Goal: Task Accomplishment & Management: Use online tool/utility

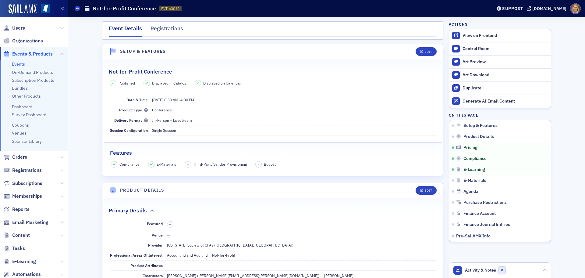
scroll to position [610, 0]
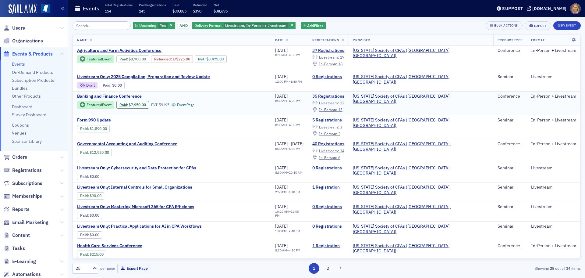
click at [119, 94] on span "Banking and Finance Conference" at bounding box center [128, 96] width 102 height 5
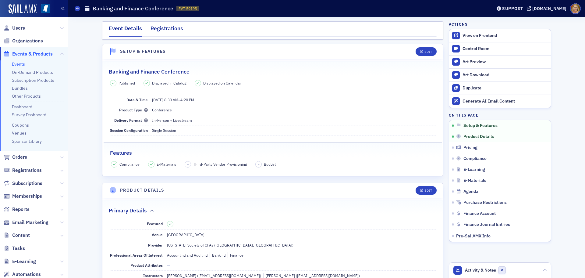
click at [151, 28] on div "Registrations" at bounding box center [167, 29] width 33 height 11
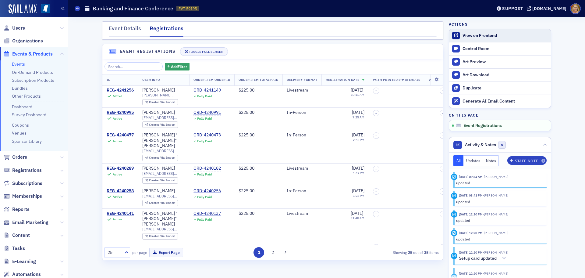
click at [474, 36] on div "View on Frontend" at bounding box center [505, 35] width 85 height 5
click at [119, 28] on div "Event Details" at bounding box center [125, 29] width 32 height 11
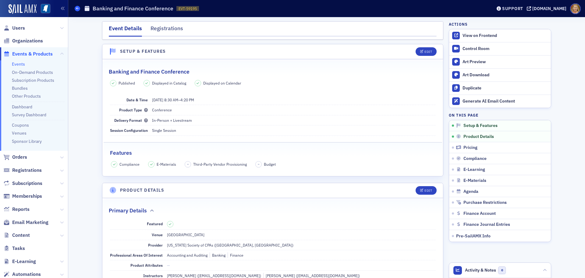
click at [78, 9] on icon at bounding box center [77, 8] width 2 height 3
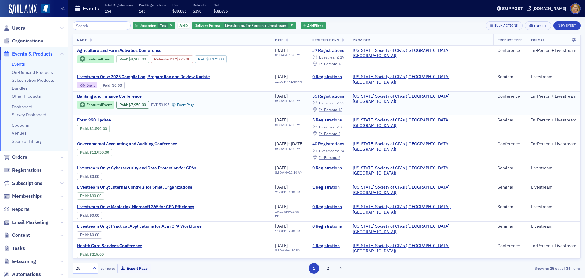
click at [337, 107] on span "In-Person :" at bounding box center [328, 109] width 18 height 5
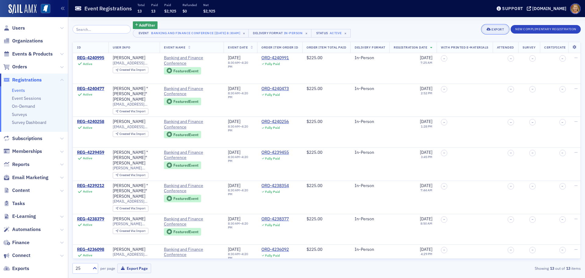
click at [496, 30] on div "Export" at bounding box center [498, 29] width 12 height 3
click at [461, 49] on button "Export All ( 13 Event Registrations )" at bounding box center [475, 50] width 66 height 10
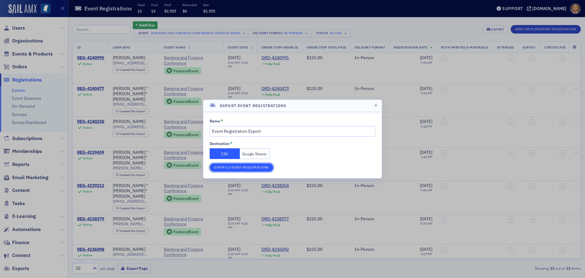
click at [247, 168] on button "Export 13 Event Registrations" at bounding box center [242, 167] width 64 height 9
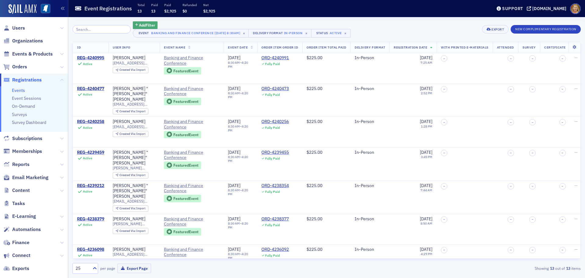
click at [147, 24] on span "Add Filter" at bounding box center [147, 24] width 16 height 5
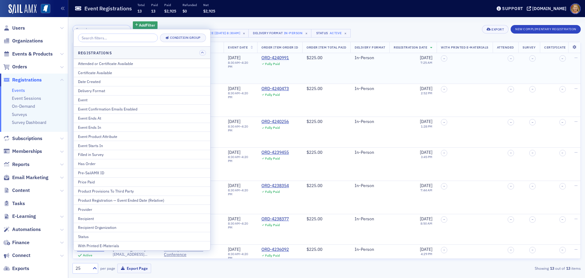
click at [213, 68] on div "Featured Event EVT-59195 Event Page" at bounding box center [191, 74] width 55 height 14
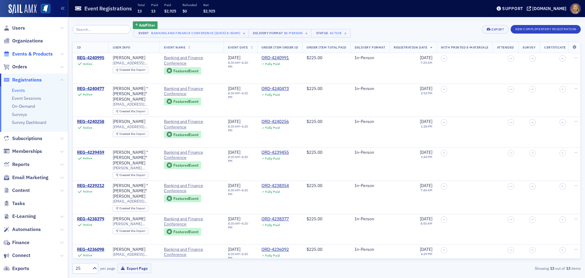
click at [27, 53] on span "Events & Products" at bounding box center [32, 54] width 41 height 7
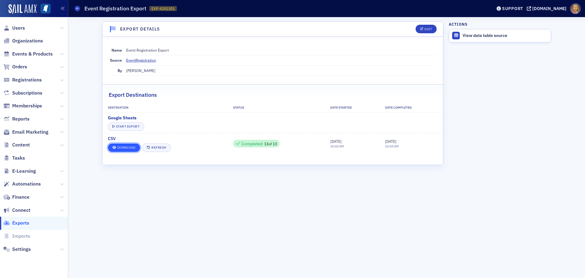
click at [132, 145] on link "Download" at bounding box center [124, 147] width 32 height 9
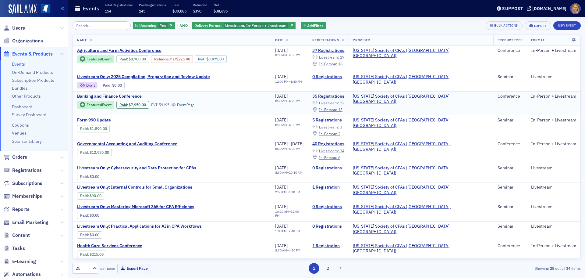
click at [339, 101] on span "Livestream :" at bounding box center [329, 102] width 20 height 5
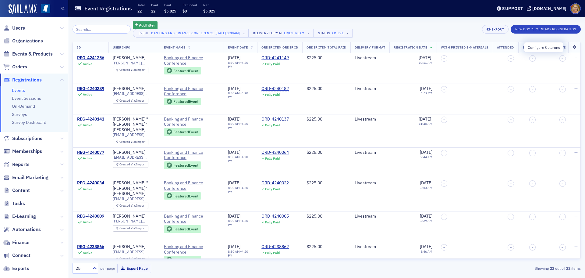
click at [571, 48] on icon at bounding box center [574, 47] width 12 height 4
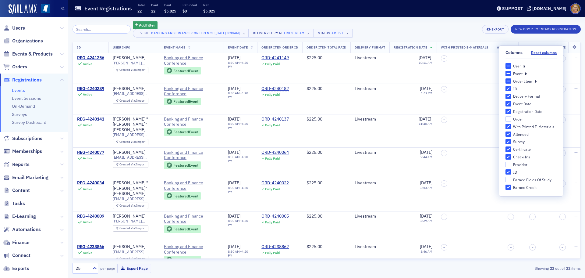
click at [536, 82] on icon at bounding box center [536, 80] width 2 height 5
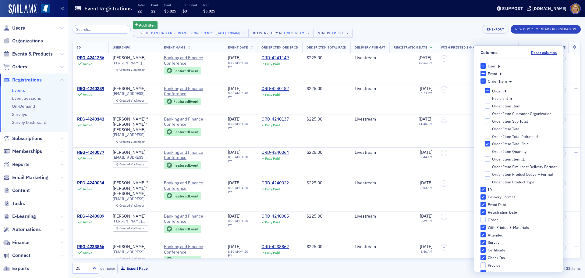
click at [485, 115] on input "Order Item Customer Organization" at bounding box center [487, 113] width 5 height 5
checkbox input "true"
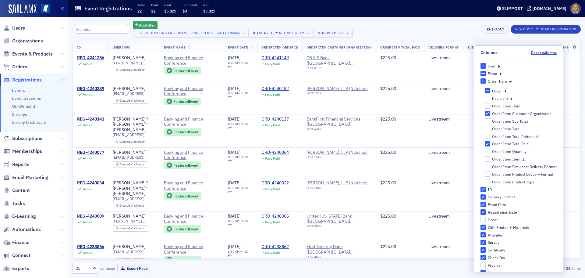
click at [500, 75] on icon at bounding box center [501, 73] width 2 height 5
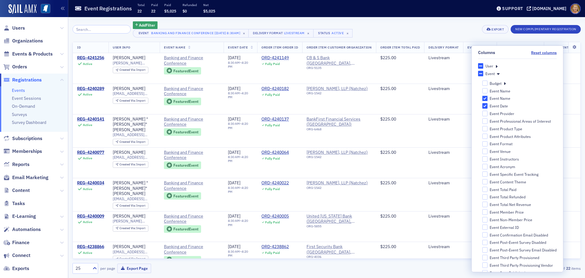
click at [483, 100] on input "Event Name" at bounding box center [485, 98] width 5 height 5
checkbox input "false"
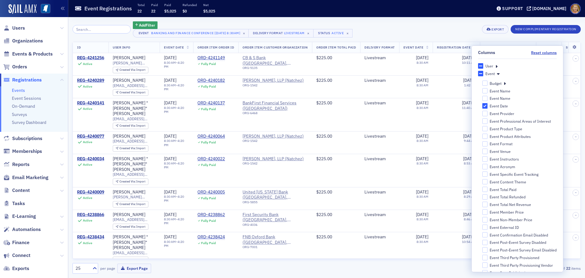
click at [483, 107] on input "Event Date" at bounding box center [485, 105] width 5 height 5
checkbox input "false"
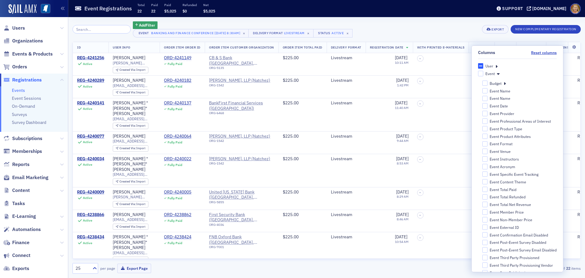
click at [496, 67] on icon at bounding box center [497, 65] width 2 height 5
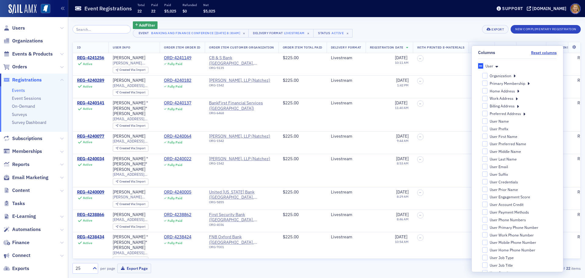
click at [478, 66] on input "User" at bounding box center [480, 65] width 5 height 5
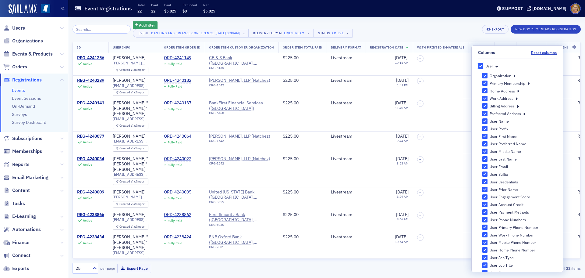
checkbox input "true"
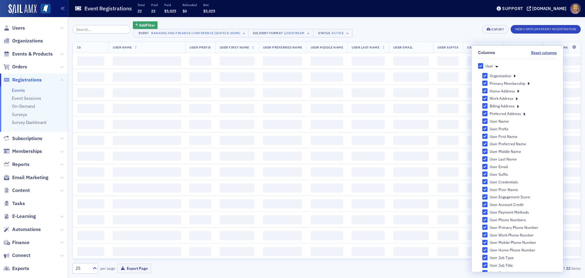
click at [496, 67] on icon at bounding box center [497, 65] width 3 height 5
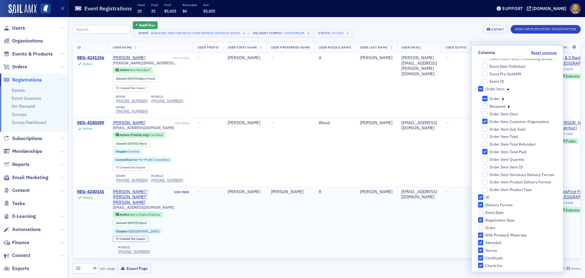
scroll to position [206, 0]
click at [502, 100] on icon at bounding box center [503, 98] width 2 height 5
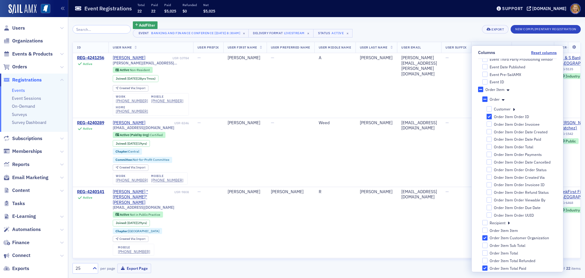
click at [487, 118] on input "Order Item Order ID" at bounding box center [489, 116] width 5 height 5
click at [487, 117] on input "Order Item Order ID" at bounding box center [489, 116] width 5 height 5
checkbox input "true"
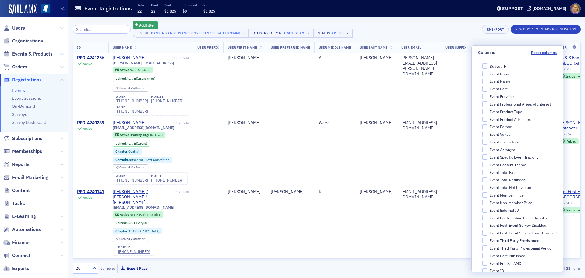
scroll to position [0, 0]
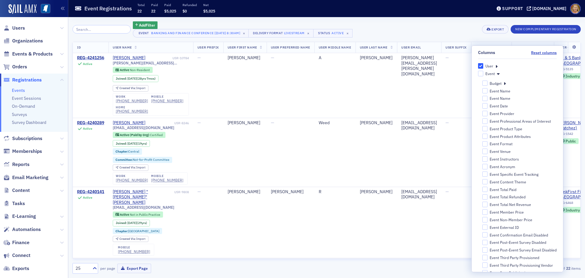
click at [495, 67] on div "User" at bounding box center [517, 65] width 79 height 5
click at [496, 66] on icon at bounding box center [497, 65] width 2 height 5
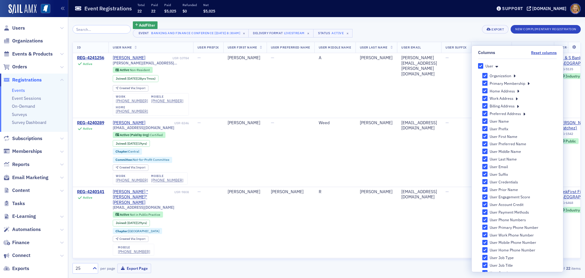
click at [483, 84] on input "Primary Membership" at bounding box center [485, 82] width 5 height 5
checkbox input "false"
click at [546, 54] on button "Reset columns" at bounding box center [544, 52] width 26 height 5
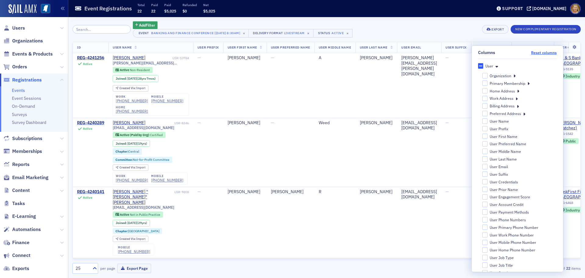
checkbox input "false"
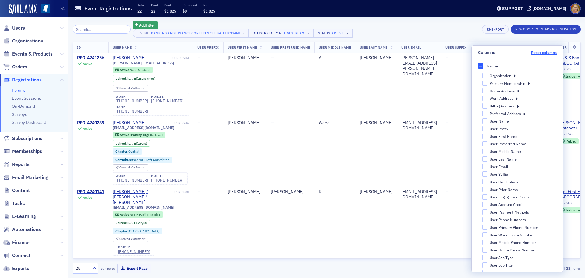
checkbox input "false"
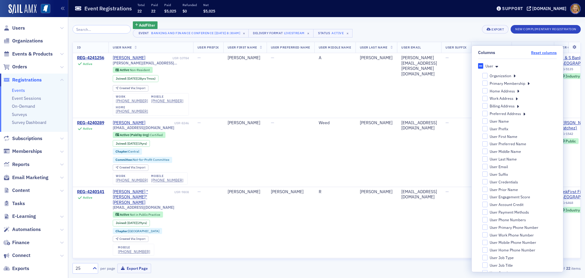
checkbox input "false"
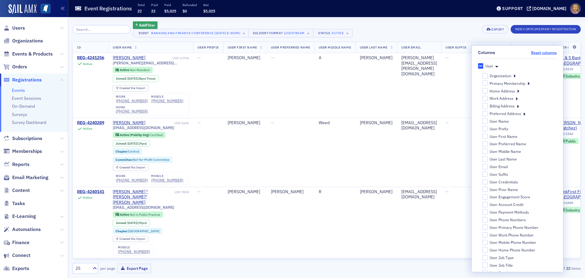
checkbox input "false"
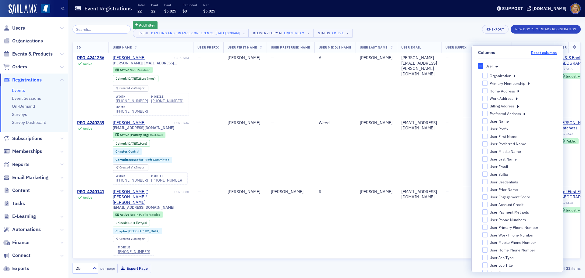
checkbox input "false"
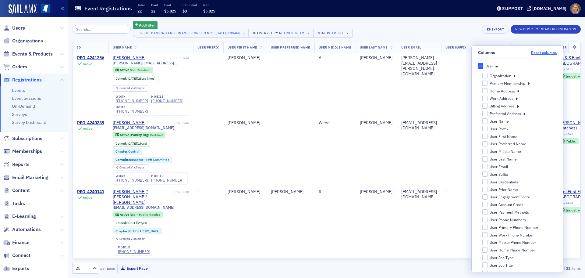
checkbox input "false"
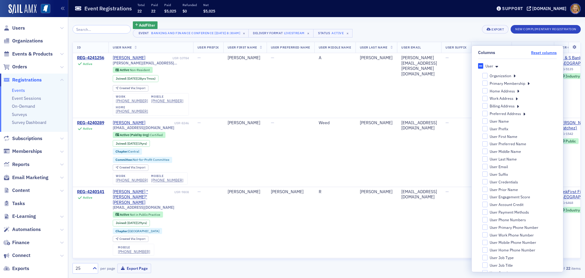
checkbox input "false"
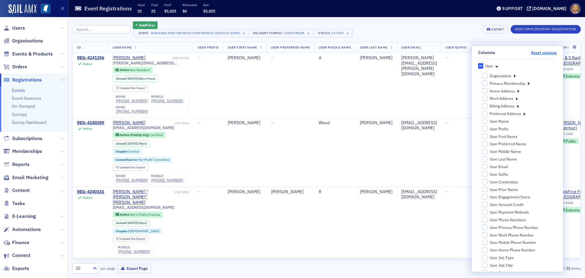
checkbox input "false"
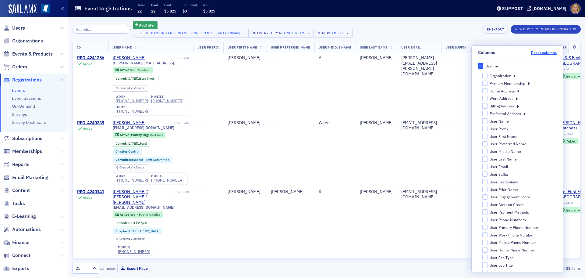
checkbox input "false"
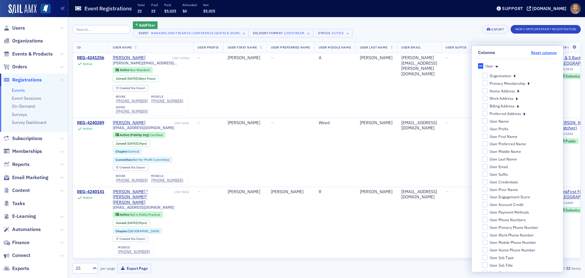
checkbox input "true"
checkbox input "false"
checkbox input "true"
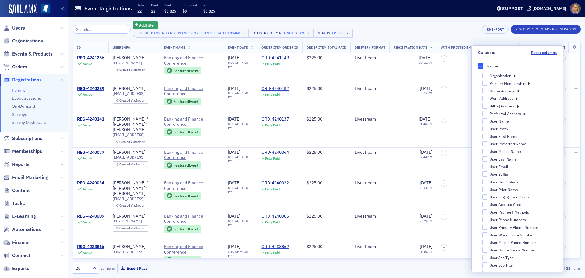
click at [496, 66] on icon at bounding box center [497, 65] width 3 height 5
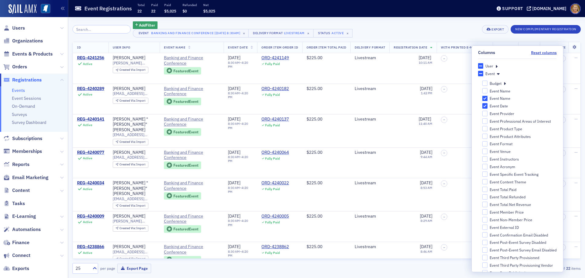
drag, startPoint x: 483, startPoint y: 99, endPoint x: 484, endPoint y: 108, distance: 8.4
click at [483, 99] on input "Event Name" at bounding box center [485, 98] width 5 height 5
checkbox input "false"
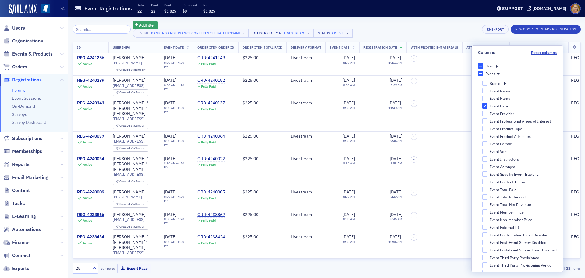
click at [483, 105] on input "Event Date" at bounding box center [485, 105] width 5 height 5
checkbox input "false"
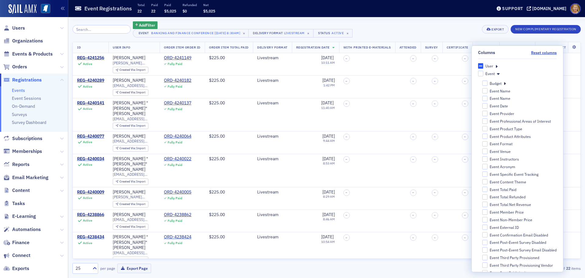
click at [497, 74] on icon at bounding box center [498, 73] width 3 height 5
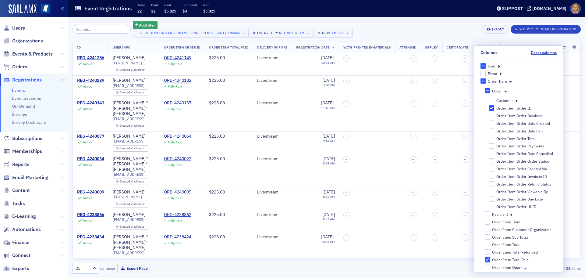
click at [491, 107] on label "Order Item Order ID" at bounding box center [523, 107] width 68 height 5
click at [491, 107] on input "Order Item Order ID" at bounding box center [491, 107] width 5 height 5
checkbox input "false"
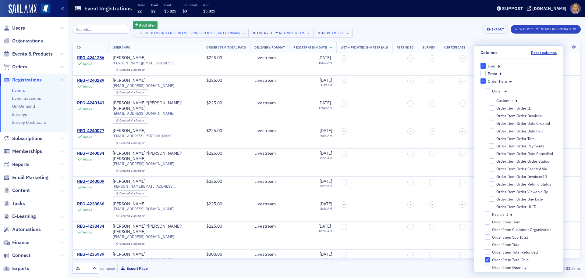
click at [509, 81] on icon at bounding box center [510, 80] width 3 height 5
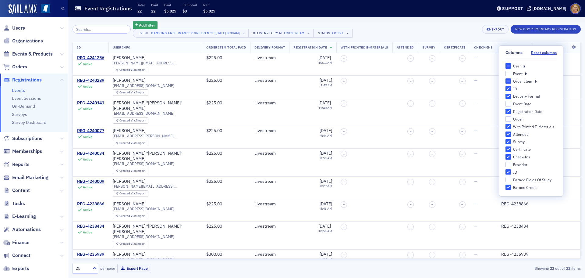
click at [525, 67] on icon at bounding box center [524, 65] width 2 height 5
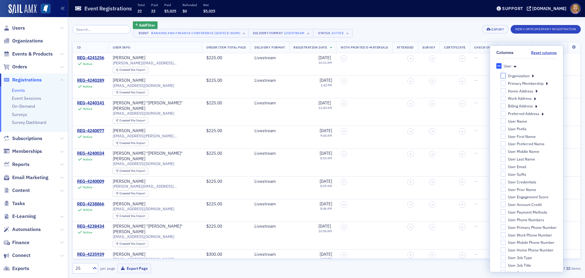
click at [501, 76] on input "Organization" at bounding box center [503, 75] width 5 height 5
checkbox input "false"
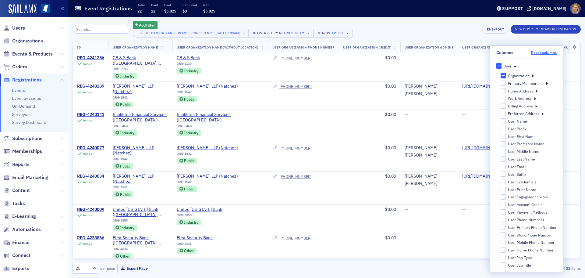
click at [536, 52] on button "Reset columns" at bounding box center [544, 52] width 26 height 5
checkbox input "true"
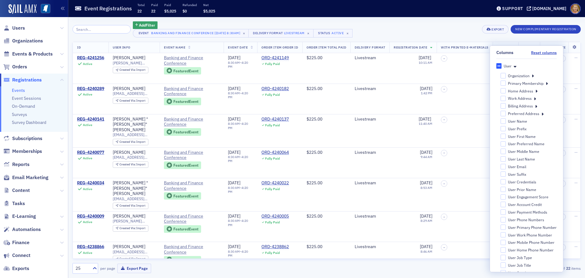
click at [514, 66] on icon at bounding box center [515, 65] width 3 height 5
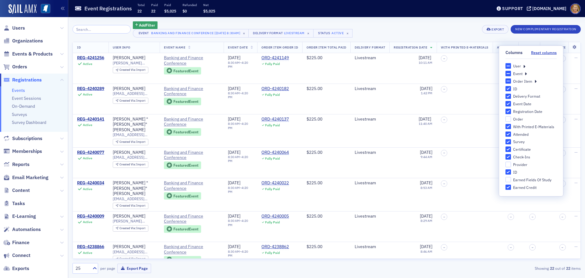
click at [522, 67] on div "User" at bounding box center [531, 65] width 51 height 5
click at [524, 67] on icon at bounding box center [524, 65] width 2 height 5
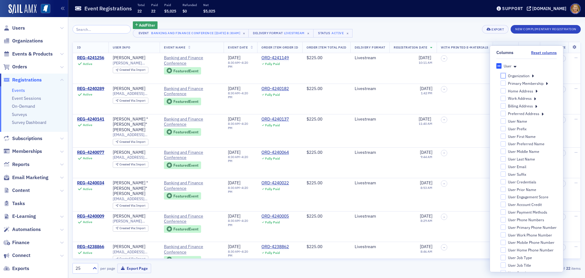
click at [501, 74] on input "Organization" at bounding box center [503, 75] width 5 height 5
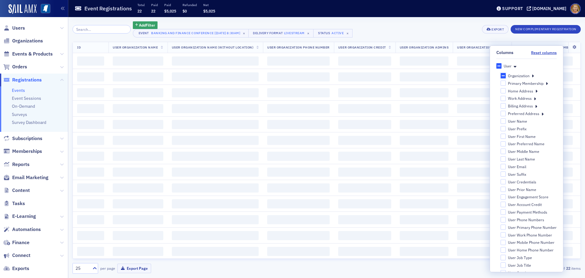
click at [501, 76] on input "Organization" at bounding box center [503, 75] width 5 height 5
checkbox input "true"
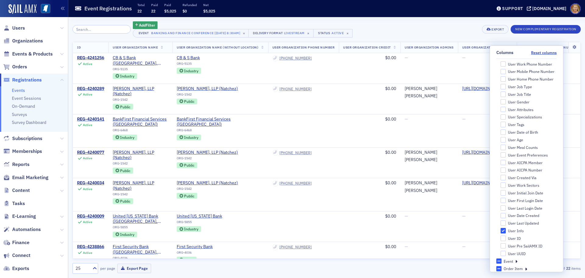
scroll to position [226, 0]
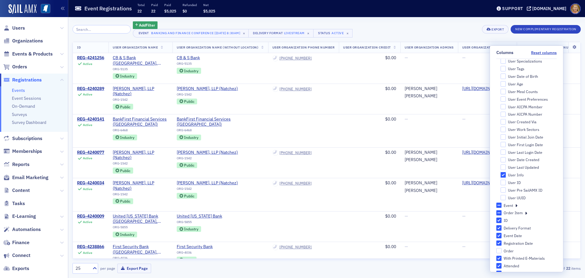
drag, startPoint x: 500, startPoint y: 174, endPoint x: 505, endPoint y: 210, distance: 35.8
click at [500, 207] on div "User Organization Primary Address User Organization Primary Address Line 1 User…" at bounding box center [527, 79] width 61 height 485
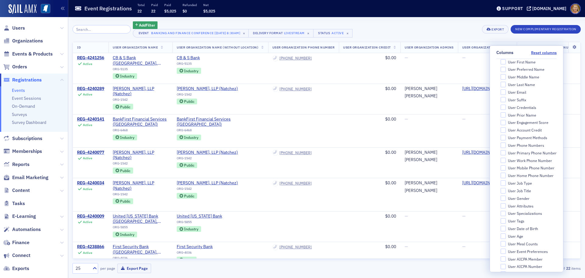
scroll to position [0, 0]
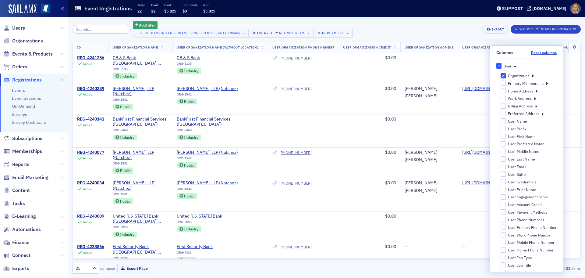
click at [514, 68] on icon at bounding box center [515, 65] width 3 height 5
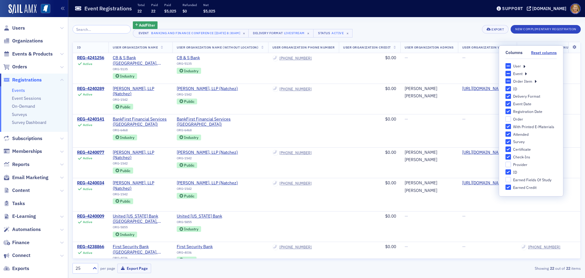
click at [521, 72] on div "Event" at bounding box center [517, 73] width 9 height 5
click at [511, 72] on input "Event" at bounding box center [508, 73] width 5 height 5
checkbox input "true"
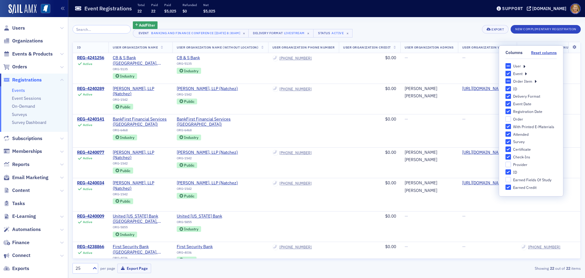
checkbox input "true"
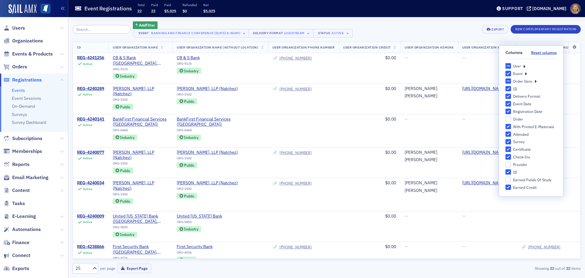
checkbox input "true"
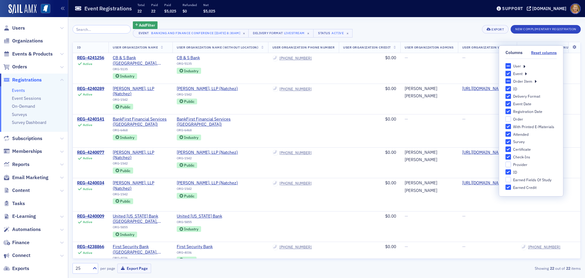
checkbox input "true"
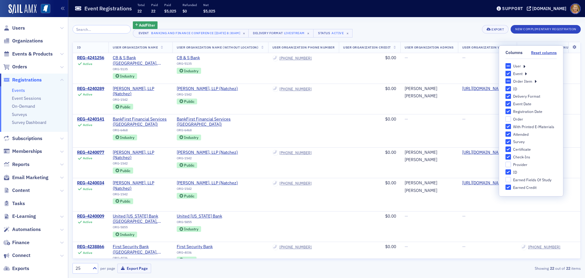
checkbox input "true"
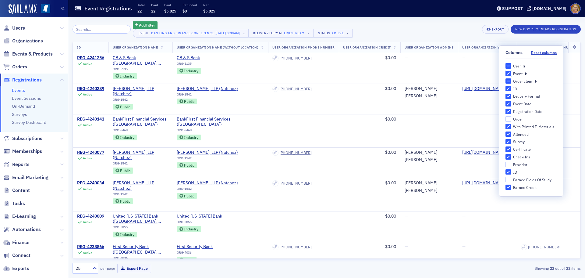
checkbox input "true"
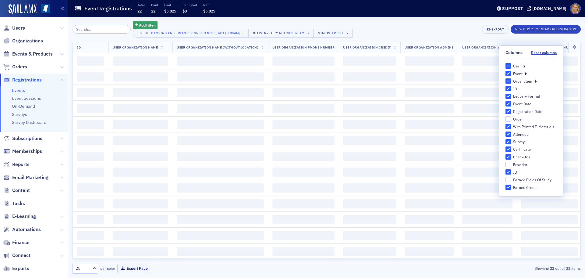
click at [524, 73] on div "Event" at bounding box center [531, 73] width 51 height 5
click at [527, 75] on icon at bounding box center [526, 73] width 2 height 5
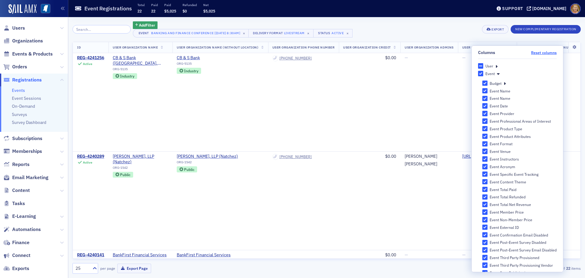
click at [541, 55] on button "Reset columns" at bounding box center [544, 52] width 26 height 5
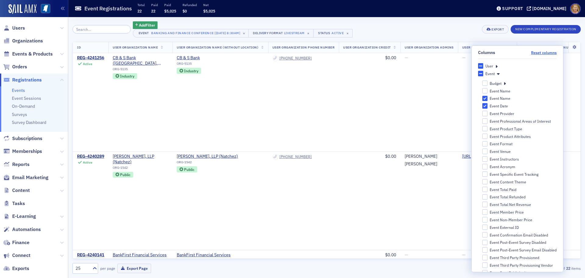
checkbox input "false"
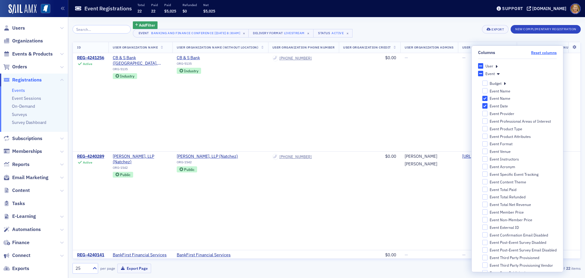
checkbox input "false"
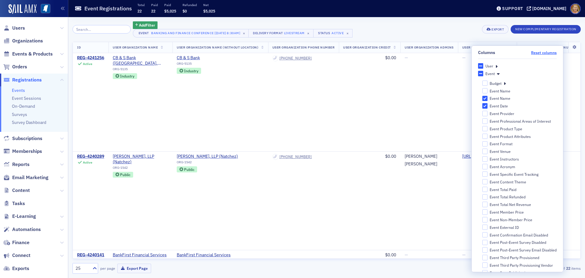
checkbox input "false"
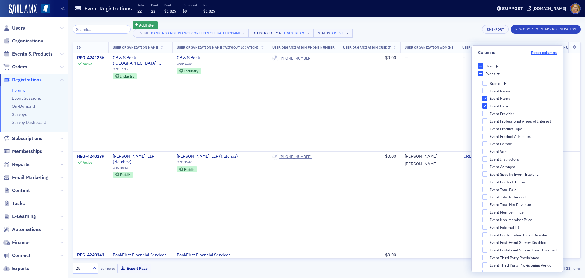
checkbox input "false"
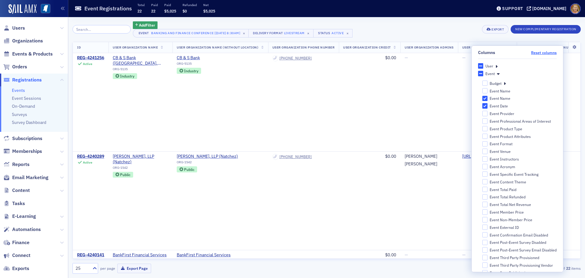
checkbox input "false"
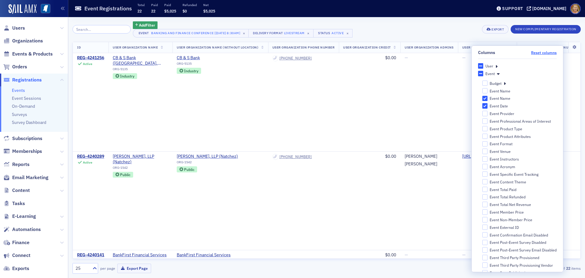
checkbox input "false"
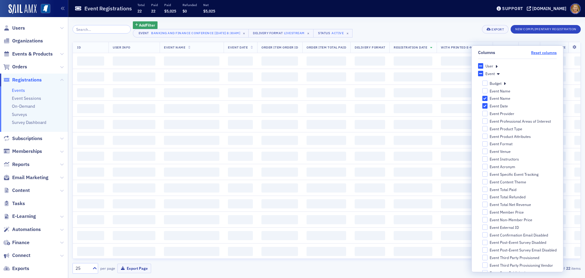
click at [538, 52] on button "Reset columns" at bounding box center [544, 52] width 26 height 5
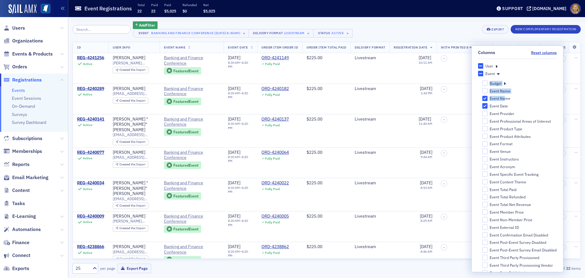
drag, startPoint x: 493, startPoint y: 74, endPoint x: 500, endPoint y: 100, distance: 27.1
click at [500, 100] on div "Event Budget Event Budget - In-Person Attendance Event Budget - In-Person Atten…" at bounding box center [517, 180] width 79 height 219
click at [483, 99] on input "Event Name" at bounding box center [485, 98] width 5 height 5
checkbox input "false"
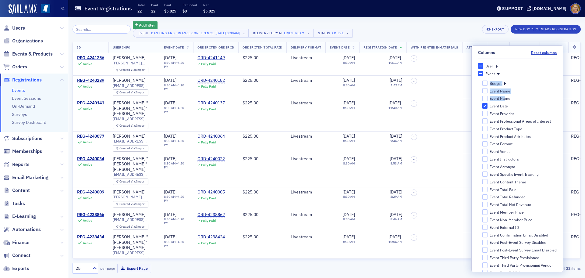
click at [523, 93] on label "Event Name" at bounding box center [520, 90] width 75 height 5
click at [488, 93] on input "Event Name" at bounding box center [485, 90] width 5 height 5
checkbox input "true"
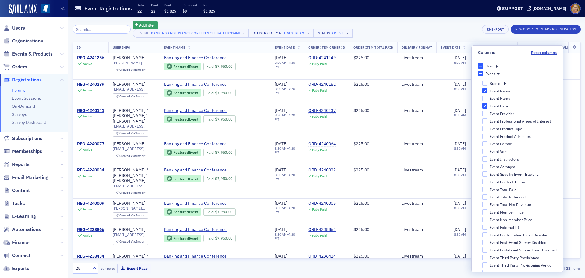
click at [492, 69] on div "User Organization Primary Address User Organization Primary Address Line 1 User…" at bounding box center [517, 233] width 79 height 341
click at [496, 68] on icon at bounding box center [497, 65] width 2 height 5
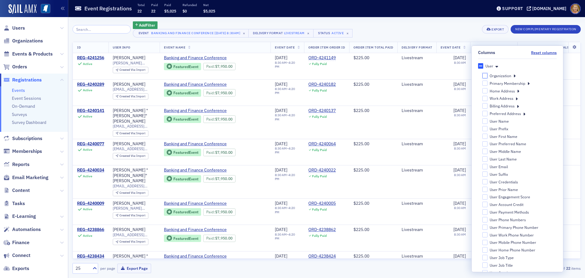
click at [483, 75] on input "Organization" at bounding box center [485, 75] width 5 height 5
checkbox input "false"
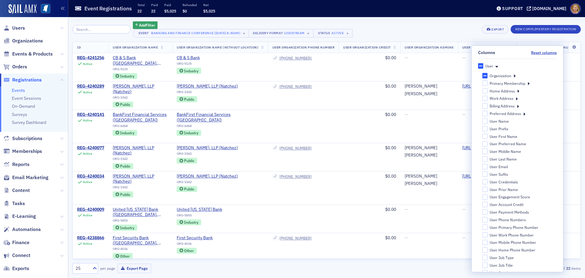
click at [496, 67] on icon at bounding box center [497, 65] width 3 height 5
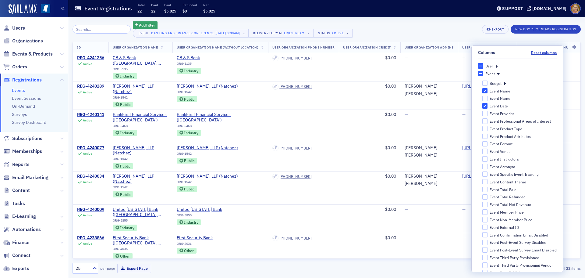
click at [496, 66] on icon at bounding box center [497, 65] width 2 height 5
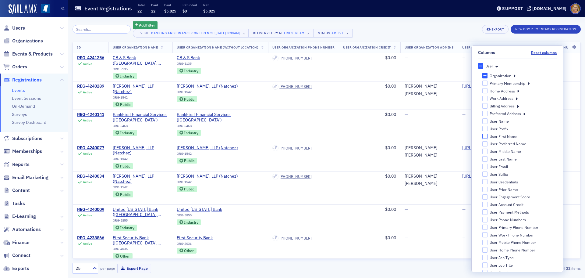
click at [483, 137] on input "User First Name" at bounding box center [485, 136] width 5 height 5
checkbox input "true"
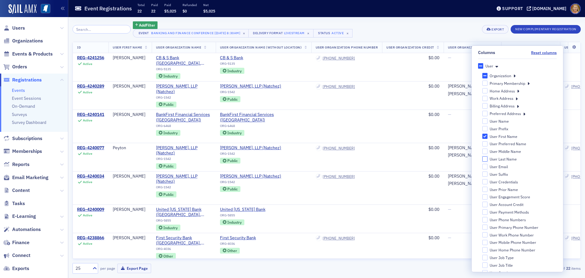
click at [483, 160] on input "User Last Name" at bounding box center [485, 158] width 5 height 5
checkbox input "true"
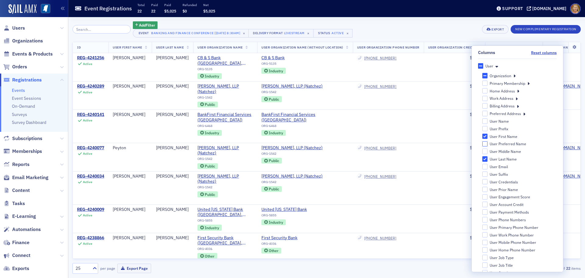
click at [483, 145] on input "User Preferred Name" at bounding box center [485, 143] width 5 height 5
checkbox input "true"
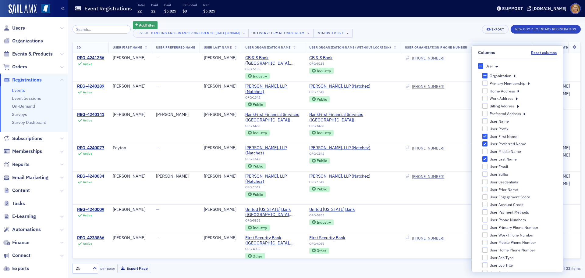
click at [483, 137] on input "User First Name" at bounding box center [485, 136] width 5 height 5
checkbox input "false"
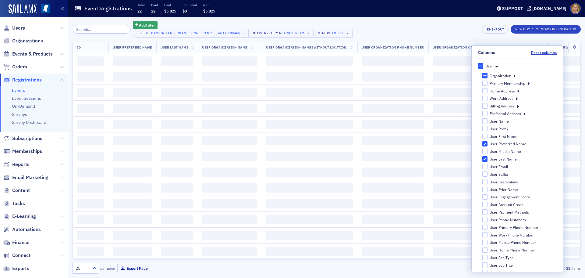
click at [483, 159] on input "User Last Name" at bounding box center [485, 158] width 5 height 5
checkbox input "false"
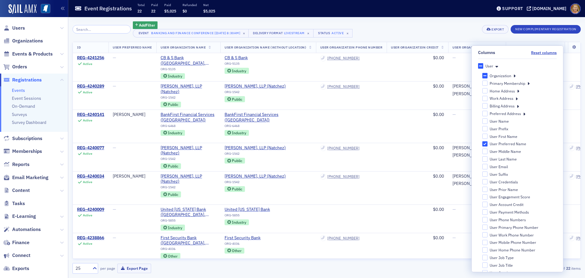
click at [484, 142] on label "User Preferred Name" at bounding box center [520, 143] width 75 height 5
click at [484, 142] on input "User Preferred Name" at bounding box center [485, 143] width 5 height 5
checkbox input "false"
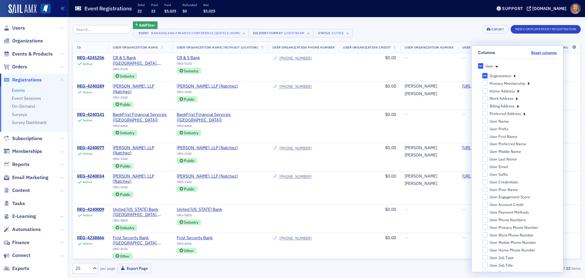
click at [496, 66] on icon at bounding box center [497, 65] width 3 height 5
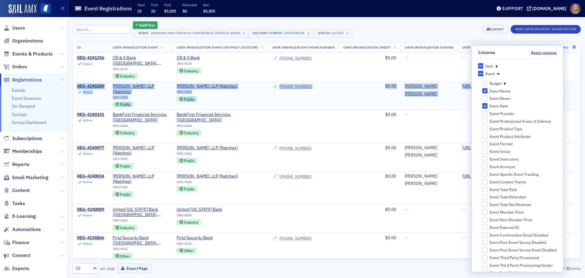
drag, startPoint x: 565, startPoint y: 84, endPoint x: 567, endPoint y: 101, distance: 16.8
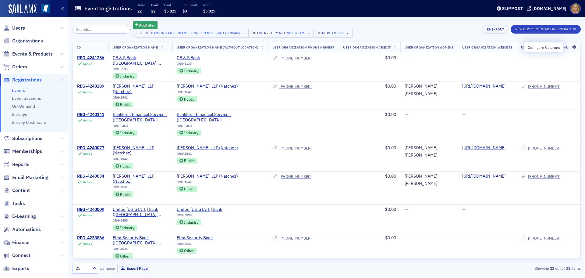
click at [569, 46] on icon at bounding box center [574, 47] width 12 height 4
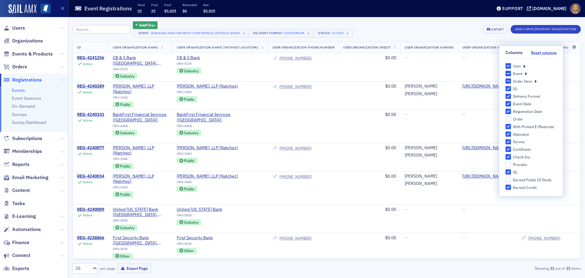
click at [530, 65] on div "User" at bounding box center [531, 65] width 51 height 5
click at [524, 66] on icon at bounding box center [524, 65] width 2 height 5
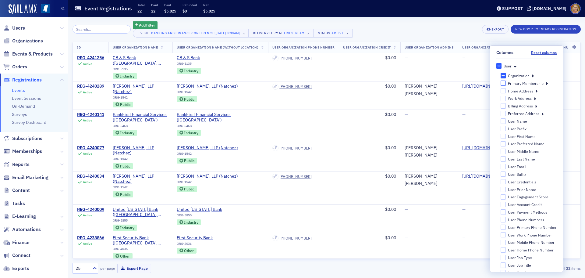
click at [501, 84] on input "Primary Membership" at bounding box center [503, 82] width 5 height 5
checkbox input "true"
click at [501, 122] on input "User Name" at bounding box center [503, 120] width 5 height 5
checkbox input "true"
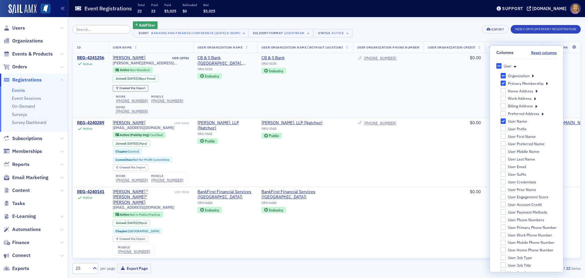
click at [462, 80] on td "$0.00" at bounding box center [455, 85] width 62 height 65
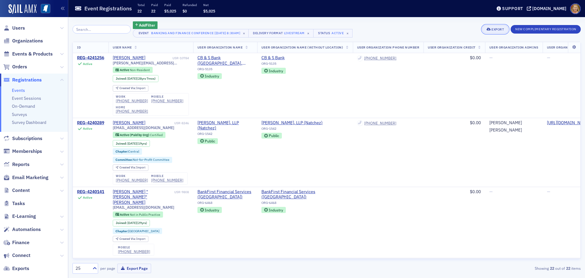
click at [496, 27] on button "Export" at bounding box center [495, 29] width 27 height 9
click at [463, 48] on button "Export All ( 22 Event Registrations )" at bounding box center [475, 50] width 66 height 10
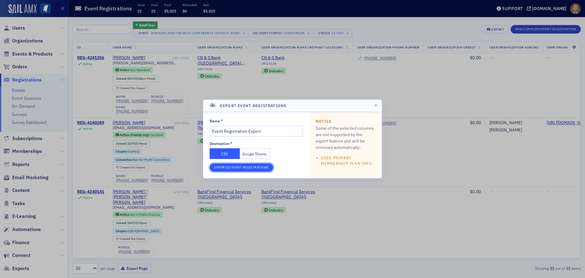
click at [242, 164] on button "Export 22 Event Registrations" at bounding box center [242, 167] width 64 height 9
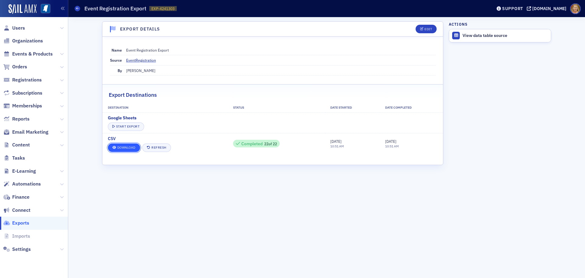
click at [125, 148] on link "Download" at bounding box center [124, 147] width 32 height 9
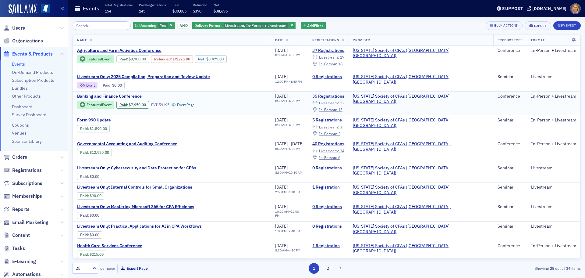
click at [337, 107] on span "In-Person :" at bounding box center [328, 109] width 18 height 5
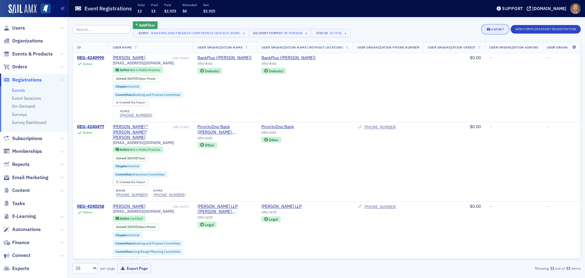
click at [495, 29] on div "Export" at bounding box center [498, 29] width 12 height 3
click at [476, 48] on button "Export All ( 13 Event Registrations )" at bounding box center [475, 50] width 66 height 10
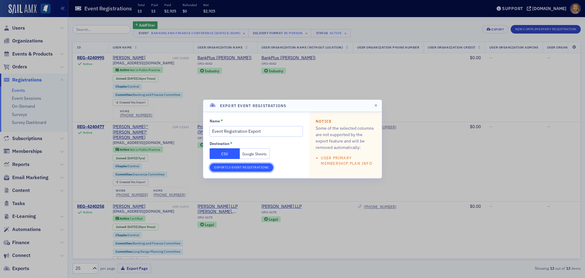
click at [234, 169] on button "Export 13 Event Registrations" at bounding box center [242, 167] width 64 height 9
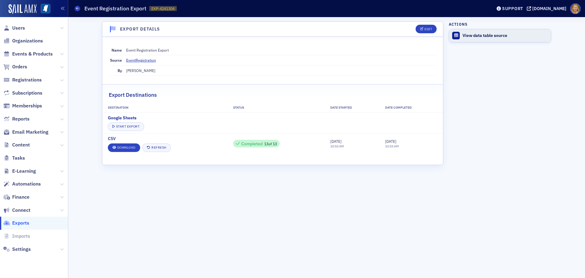
click at [479, 35] on div "View data table source" at bounding box center [505, 35] width 85 height 5
click at [129, 147] on link "Download" at bounding box center [124, 147] width 32 height 9
click at [37, 52] on span "Events & Products" at bounding box center [32, 54] width 41 height 7
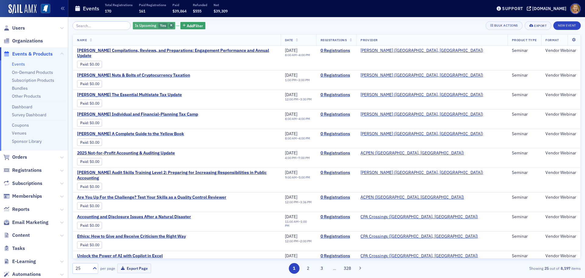
click at [170, 25] on icon "button" at bounding box center [171, 25] width 2 height 3
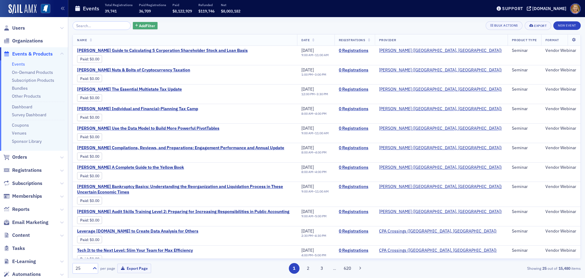
click at [148, 25] on span "Add Filter" at bounding box center [147, 25] width 16 height 5
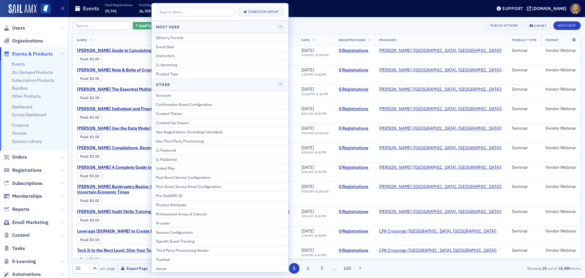
type input "b"
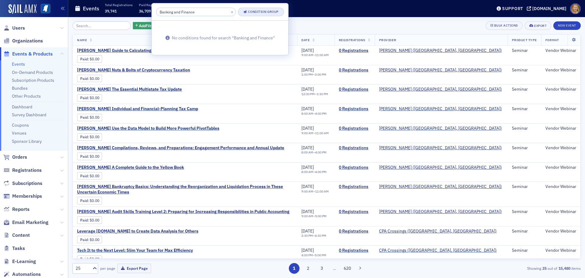
type input "Banking and Finance"
click at [244, 14] on span "Condition Group" at bounding box center [261, 11] width 35 height 5
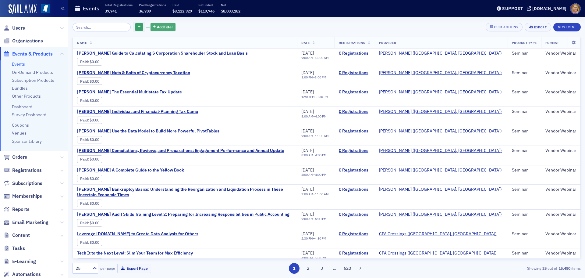
click at [160, 26] on span "Add Filter" at bounding box center [165, 26] width 16 height 5
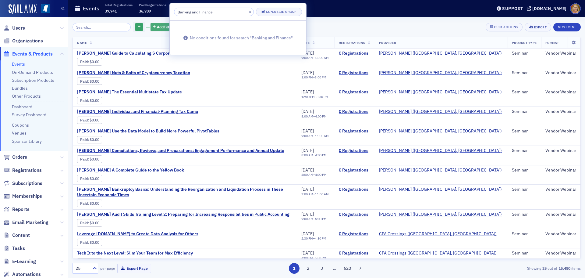
click at [165, 24] on button "Add Filter" at bounding box center [163, 27] width 25 height 8
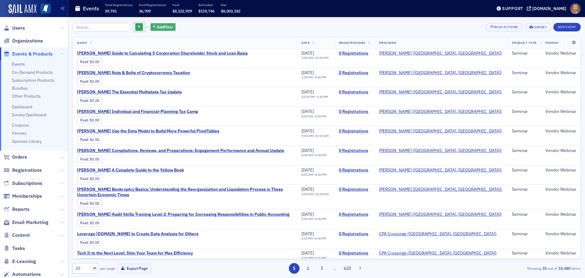
click at [165, 24] on button "Add Filter" at bounding box center [163, 27] width 25 height 8
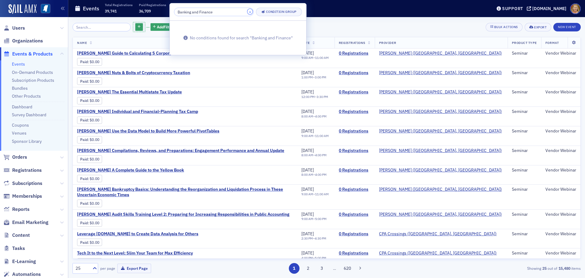
click at [248, 12] on button "×" at bounding box center [250, 11] width 5 height 5
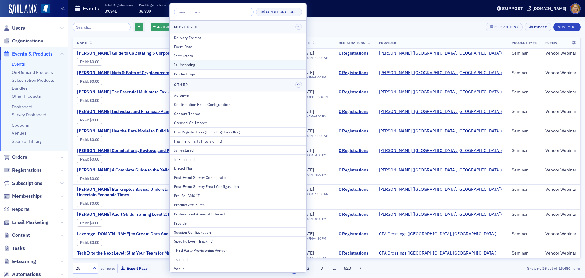
click at [187, 64] on div "Is Upcoming" at bounding box center [238, 64] width 128 height 5
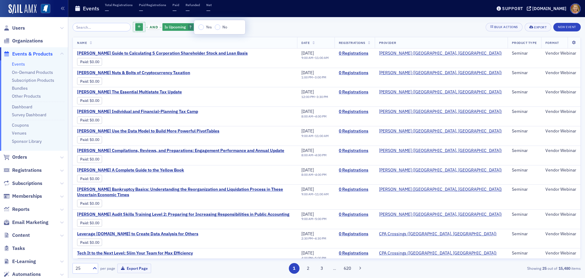
click at [216, 24] on div "Yes No" at bounding box center [219, 27] width 51 height 14
click at [218, 27] on input "No" at bounding box center [217, 26] width 5 height 5
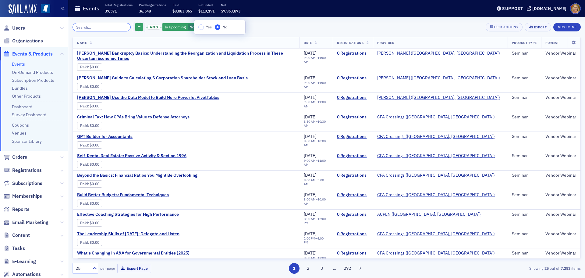
click at [113, 27] on input "search" at bounding box center [102, 27] width 58 height 9
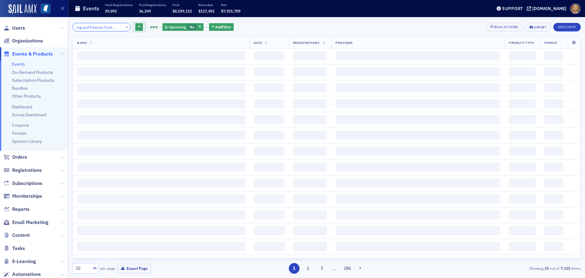
scroll to position [0, 14]
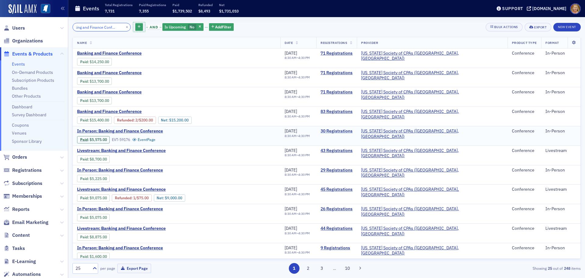
type input "banking and Finance Conference"
click at [347, 131] on link "30 Registrations" at bounding box center [337, 130] width 32 height 5
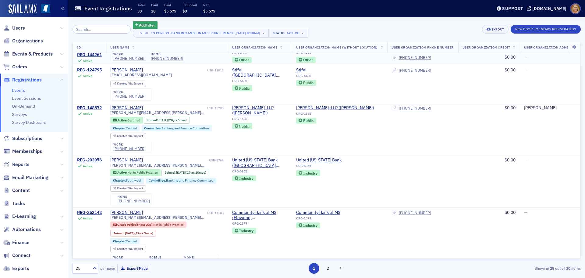
scroll to position [274, 0]
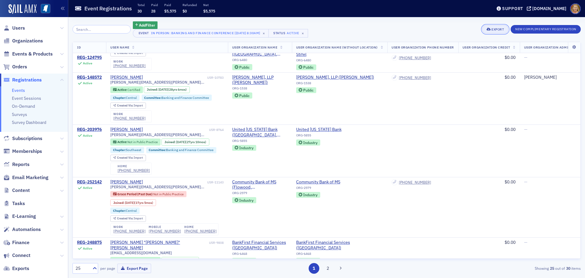
click at [497, 28] on div "Export" at bounding box center [498, 29] width 12 height 3
click at [467, 50] on button "Export All ( 30 Event Registrations )" at bounding box center [475, 50] width 66 height 10
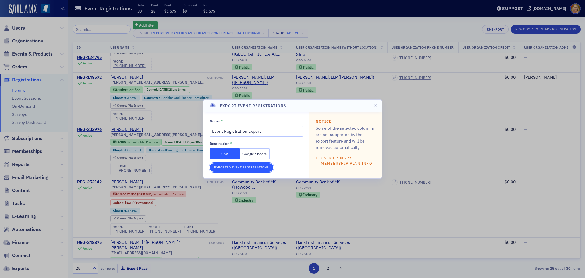
click at [257, 166] on button "Export 30 Event Registrations" at bounding box center [242, 167] width 64 height 9
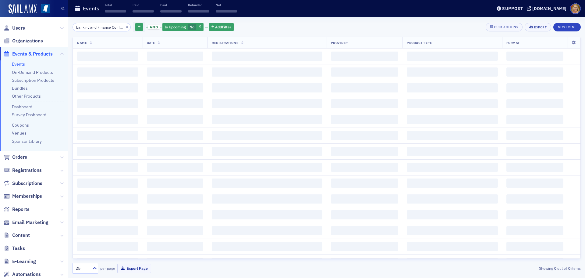
scroll to position [0, 14]
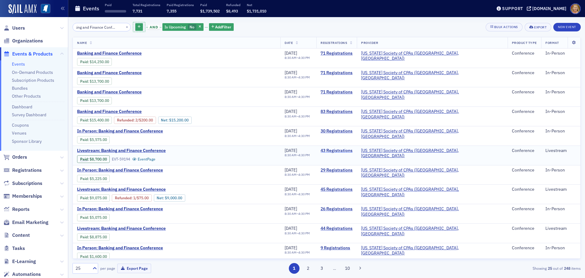
click at [350, 149] on link "43 Registrations" at bounding box center [337, 150] width 32 height 5
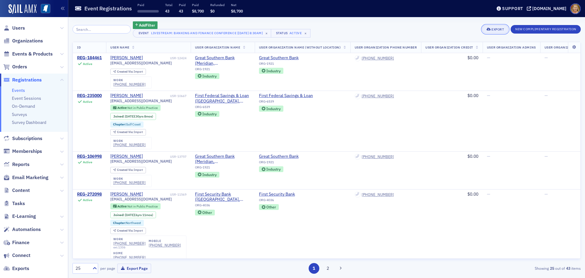
click at [493, 30] on div "Export" at bounding box center [498, 29] width 12 height 3
click at [475, 48] on button "Export All ( 43 Event Registrations )" at bounding box center [475, 50] width 66 height 10
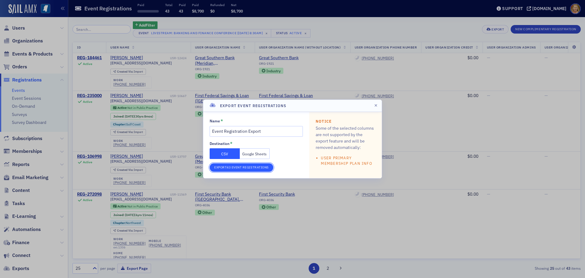
click at [220, 167] on button "Export 43 Event Registrations" at bounding box center [242, 167] width 64 height 9
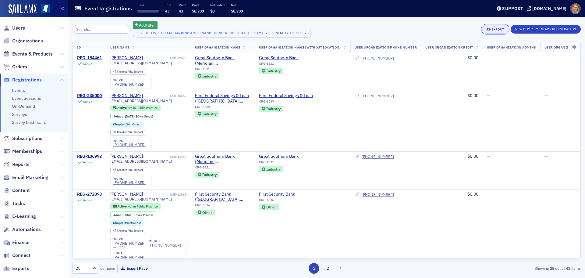
click at [497, 29] on div "Export" at bounding box center [498, 29] width 12 height 3
click at [468, 47] on button "Export All ( 43 Event Registrations )" at bounding box center [475, 50] width 66 height 10
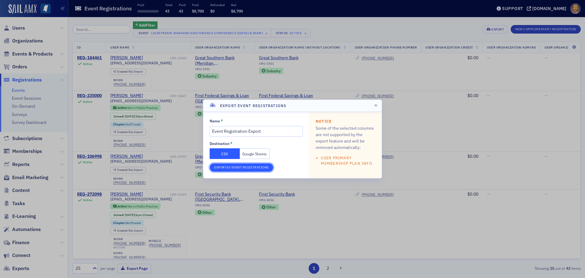
click at [239, 167] on button "Export 43 Event Registrations" at bounding box center [242, 167] width 64 height 9
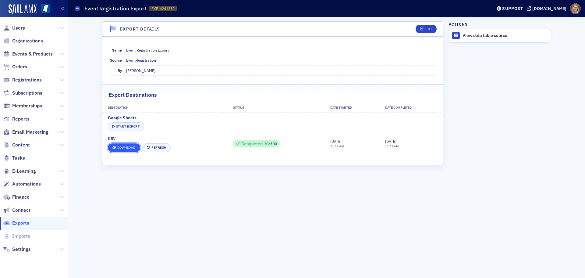
click at [129, 146] on link "Download" at bounding box center [124, 147] width 32 height 9
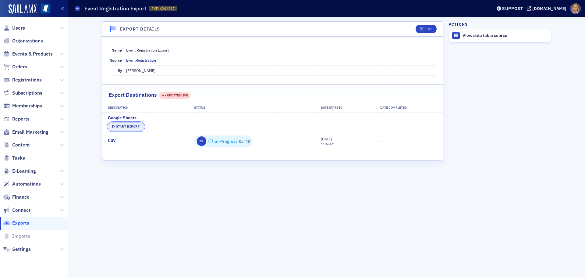
click at [140, 127] on button "Start Export" at bounding box center [126, 126] width 36 height 9
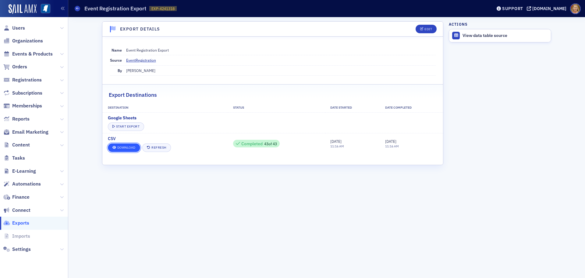
click at [117, 146] on link "Download" at bounding box center [124, 147] width 32 height 9
